Goal: Communication & Community: Ask a question

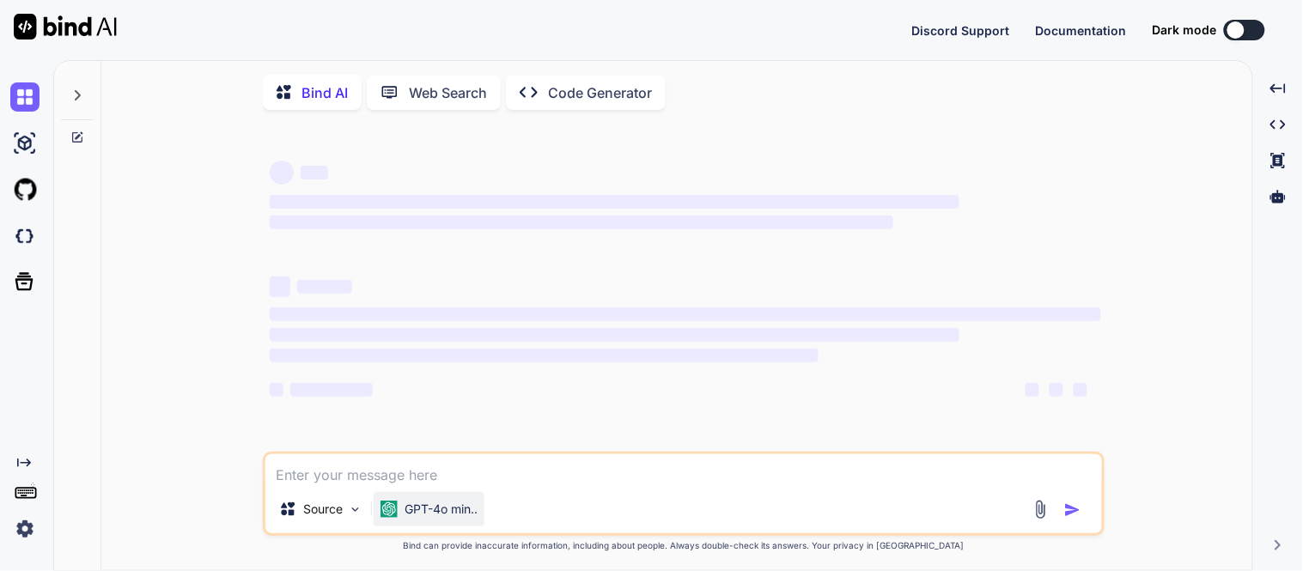
type textarea "x"
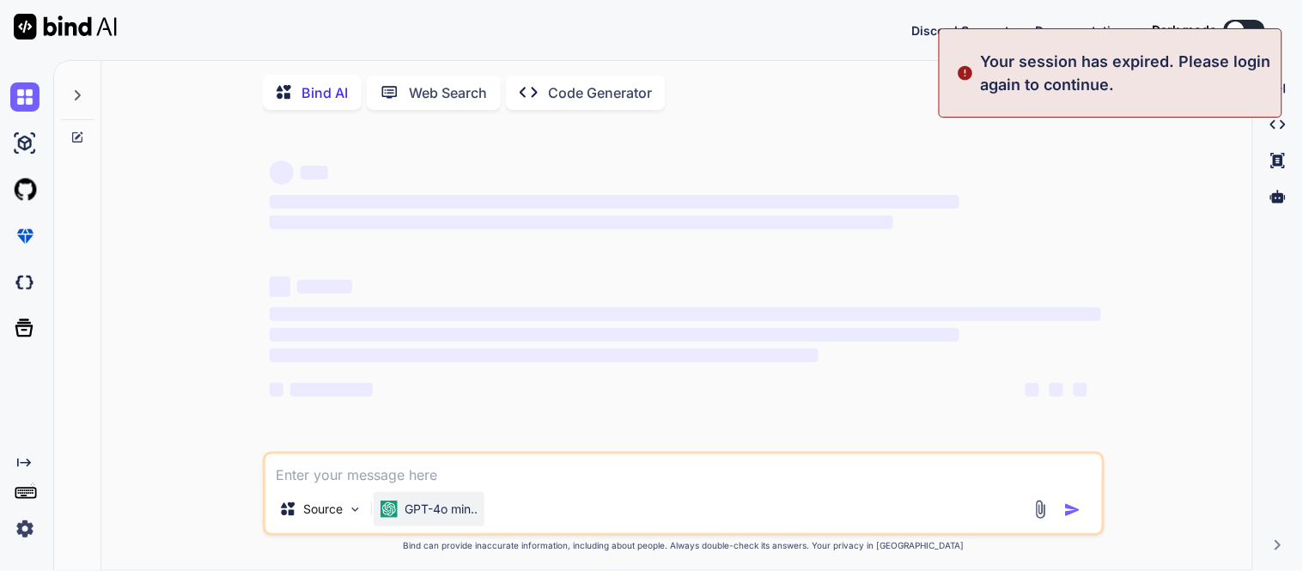
type textarea "function(scope,fn) { if(!scope.emailID) { throw new Error("Invalid payload, ple…"
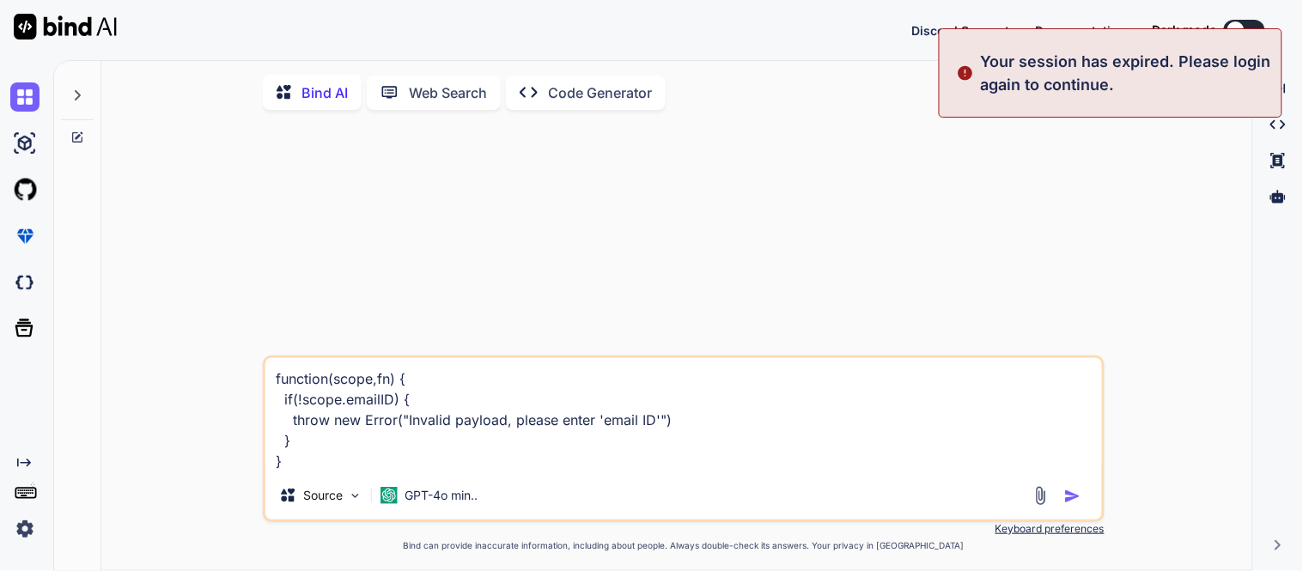
type textarea "x"
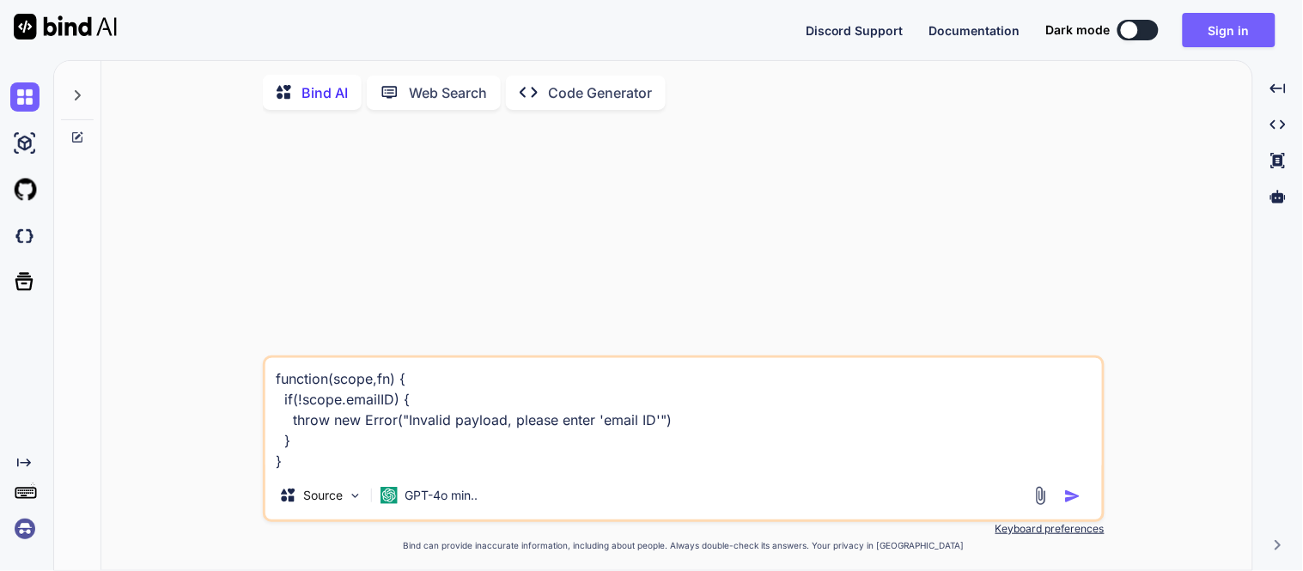
type textarea "x"
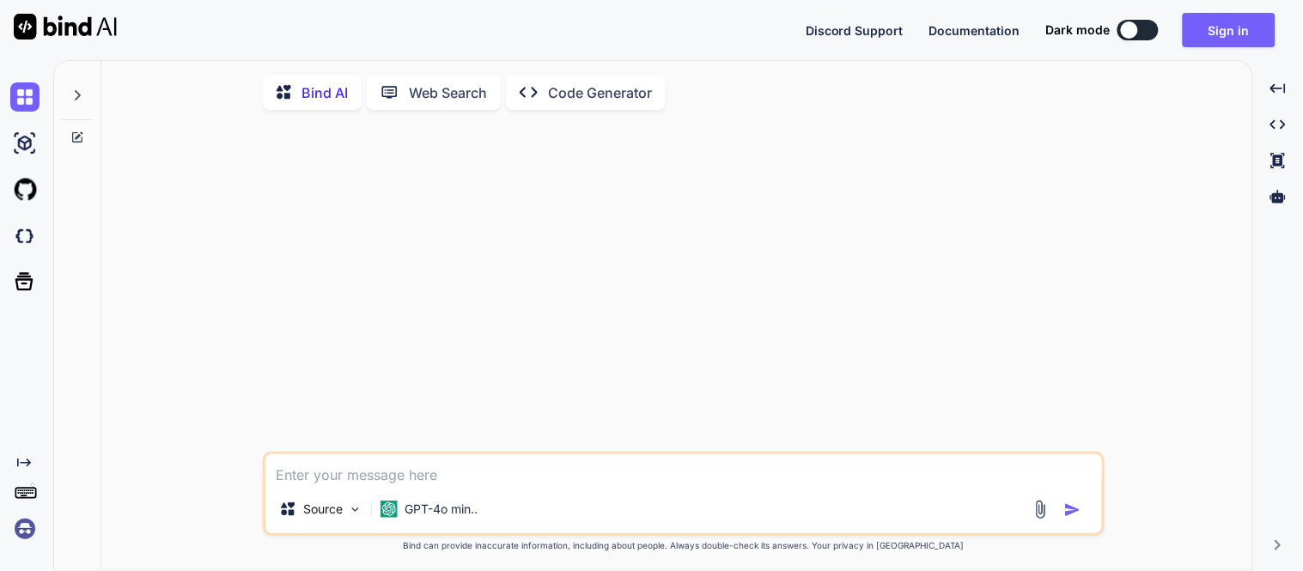
type textarea "function(scope,fn) { if(!scope.emailID) { throw new Error("Invalid payload, ple…"
type textarea "x"
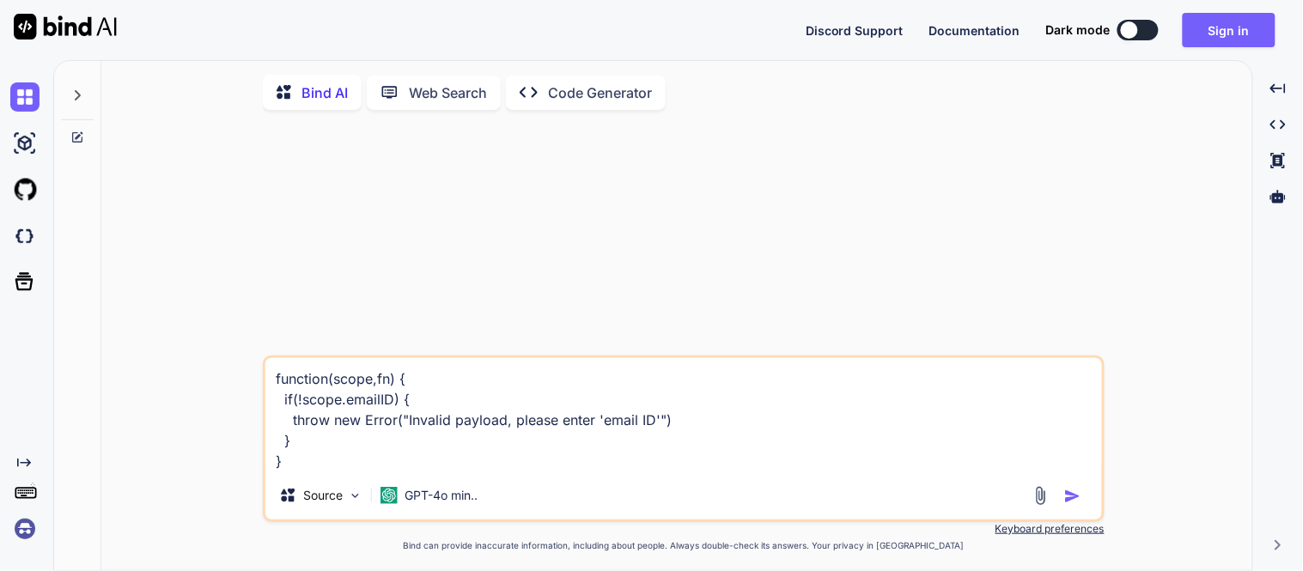
type textarea "x"
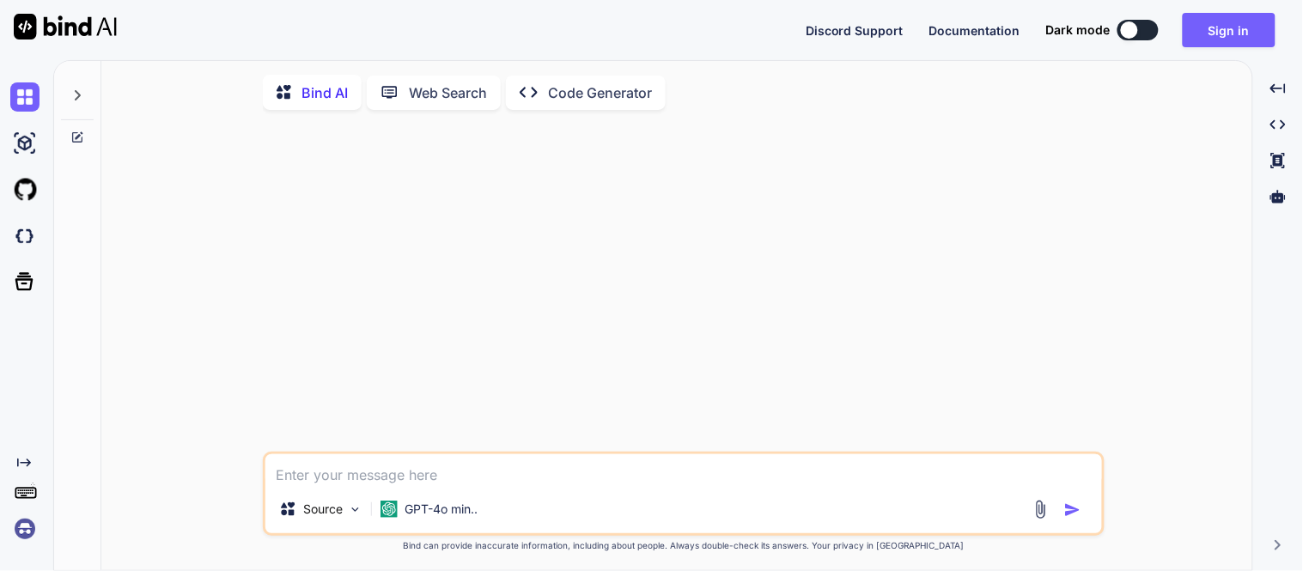
paste textarea "function(scope){ scope=null; if(global.gc){ global.gc(); } return scope; }"
type textarea "function(scope){ scope=null; if(global.gc){ global.gc(); } return scope; }"
type textarea "x"
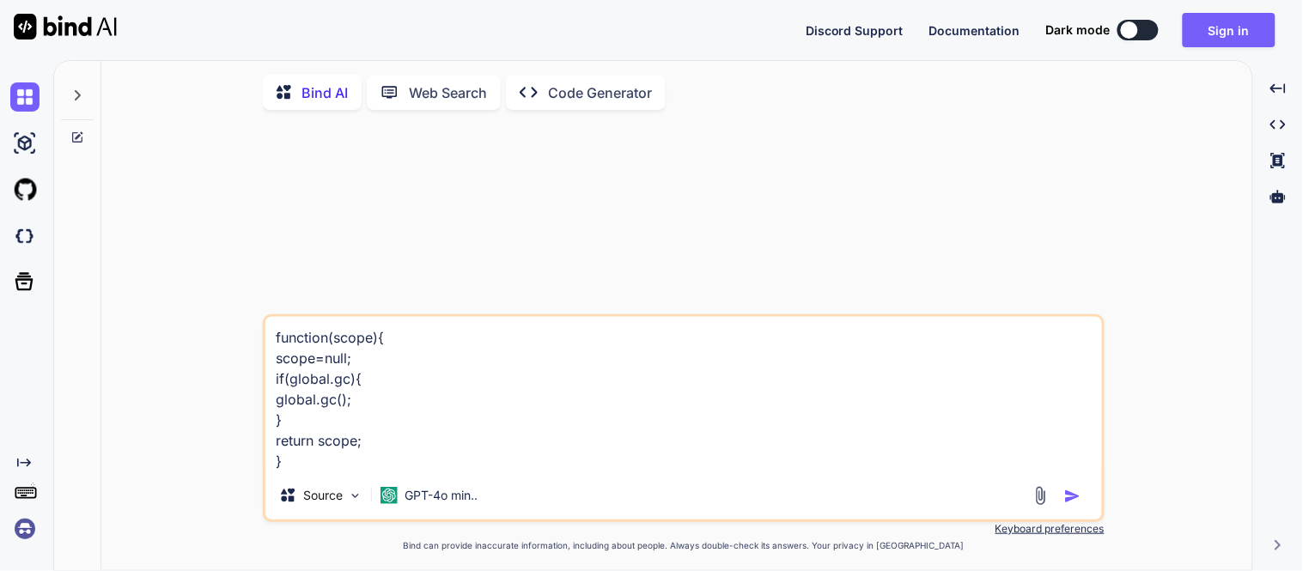
type textarea "function(scope){ scope=null; if(global.gc){ global.gc(); } return scope; }\"
type textarea "x"
type textarea "function(scope){ scope=null; if(global.gc){ global.gc(); } return scope; }"
type textarea "x"
click at [554, 376] on textarea "function(scope){ scope=null; if(global.gc){ global.gc(); } return scope; }" at bounding box center [683, 394] width 837 height 155
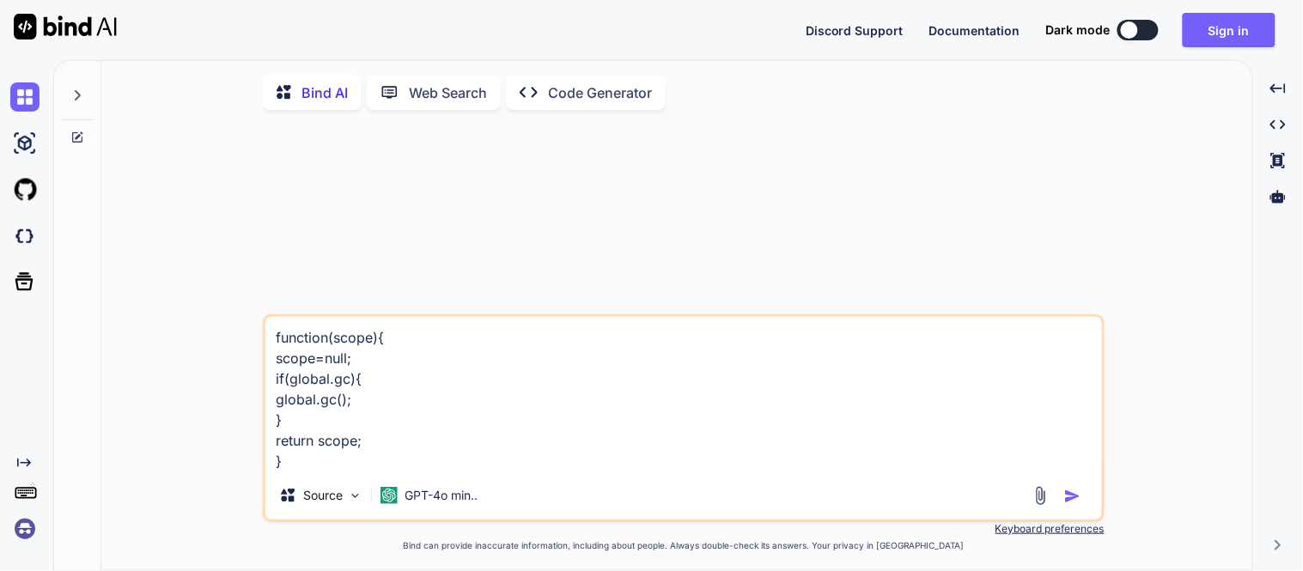
click at [303, 462] on textarea "function(scope){ scope=null; if(global.gc){ global.gc(); } return scope; }" at bounding box center [683, 394] width 837 height 155
click at [379, 466] on textarea "function(scope){ scope=null; if(global.gc){ global.gc(); } return scope; }" at bounding box center [683, 394] width 837 height 155
type textarea "function(scope){ scope=null; if(global.gc){ global.gc(); } return scope; }"
click at [1068, 495] on img "button" at bounding box center [1072, 496] width 17 height 17
type textarea "x"
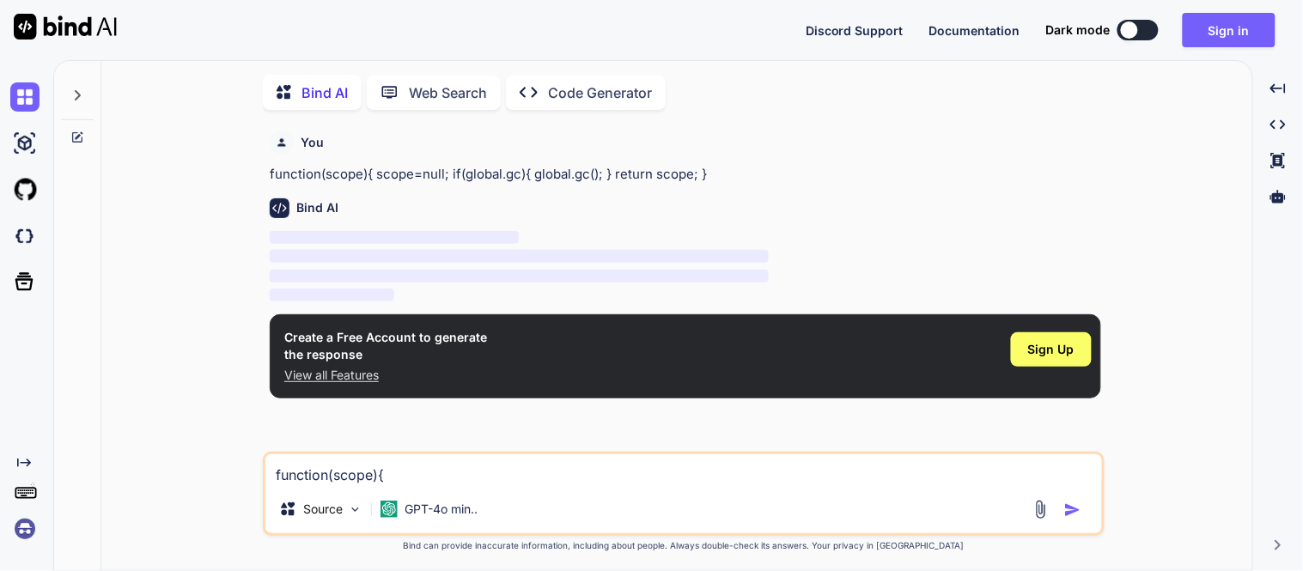
scroll to position [6, 0]
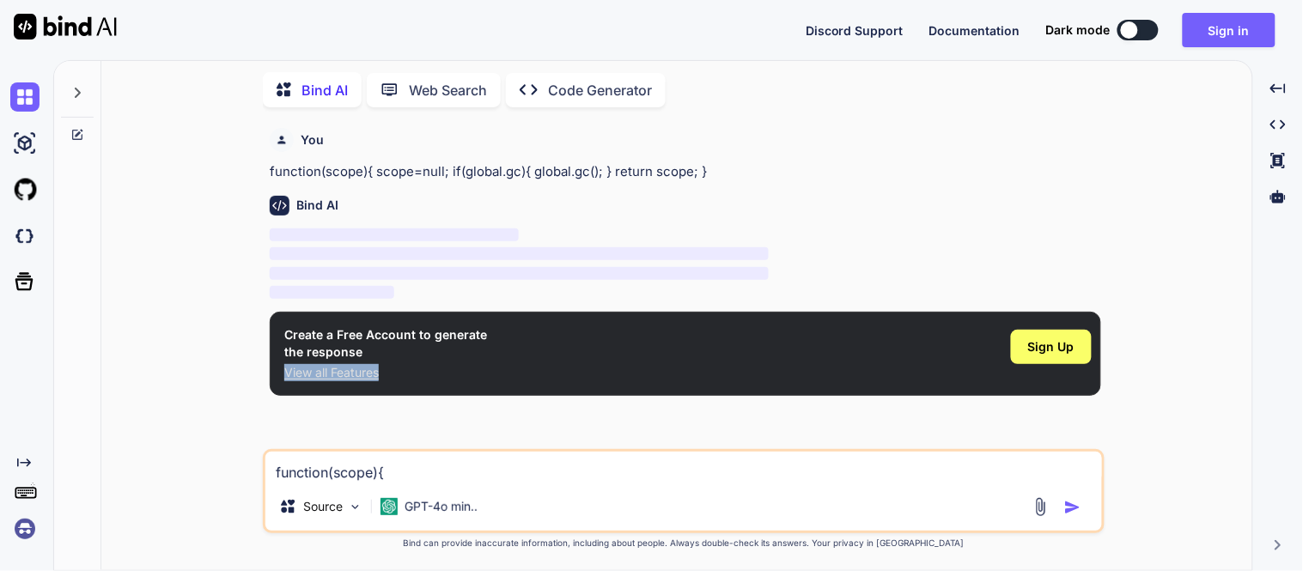
drag, startPoint x: 281, startPoint y: 373, endPoint x: 405, endPoint y: 368, distance: 123.8
click at [405, 368] on div "Create a Free Account to generate the response View all Features Sign Up" at bounding box center [686, 354] width 832 height 84
click at [1222, 30] on button "Sign in" at bounding box center [1229, 30] width 93 height 34
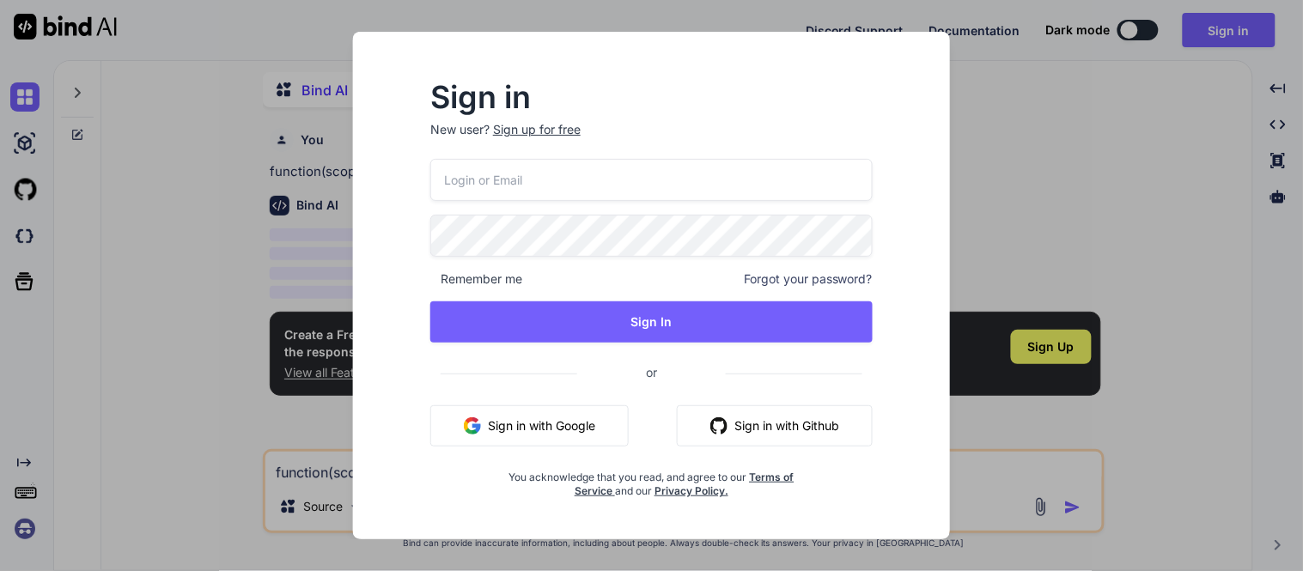
click at [519, 180] on input "email" at bounding box center [651, 180] width 442 height 42
